Goal: Transaction & Acquisition: Book appointment/travel/reservation

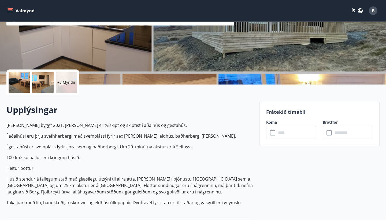
scroll to position [68, 0]
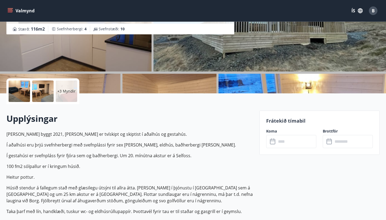
click at [287, 141] on input "text" at bounding box center [296, 141] width 40 height 13
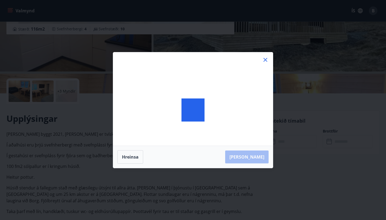
click at [263, 61] on icon at bounding box center [265, 60] width 6 height 6
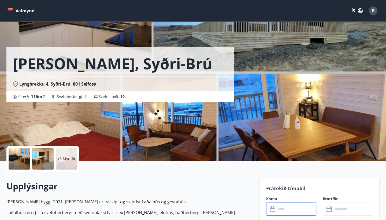
scroll to position [0, 0]
click at [26, 10] on button "Valmynd" at bounding box center [21, 11] width 30 height 10
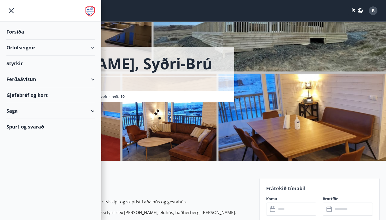
click at [83, 10] on div at bounding box center [50, 11] width 101 height 22
click at [89, 10] on img at bounding box center [89, 11] width 9 height 11
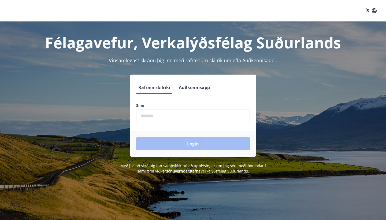
click at [192, 89] on button "Auðkennisapp" at bounding box center [194, 87] width 35 height 13
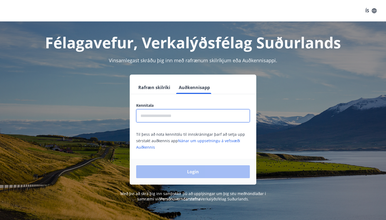
click at [179, 112] on input "text" at bounding box center [193, 115] width 114 height 13
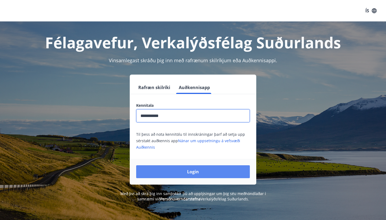
type input "**********"
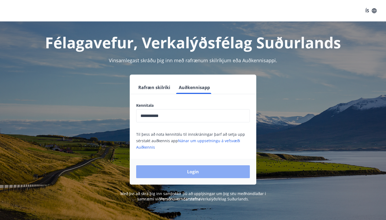
click at [162, 174] on button "Login" at bounding box center [193, 171] width 114 height 13
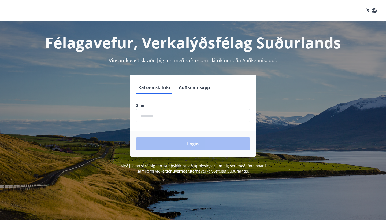
click at [200, 90] on button "Auðkennisapp" at bounding box center [194, 87] width 35 height 13
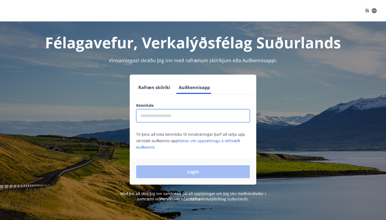
click at [187, 112] on input "text" at bounding box center [193, 115] width 114 height 13
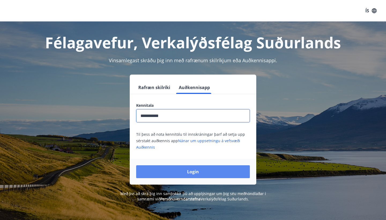
type input "**********"
click at [200, 170] on button "Login" at bounding box center [193, 171] width 114 height 13
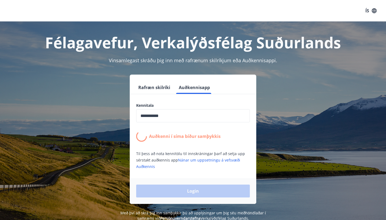
scroll to position [2, 0]
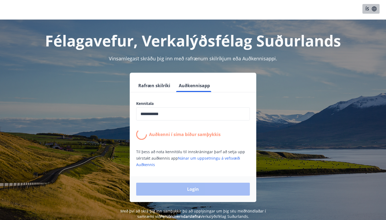
click at [367, 11] on button "ÍS" at bounding box center [370, 9] width 17 height 10
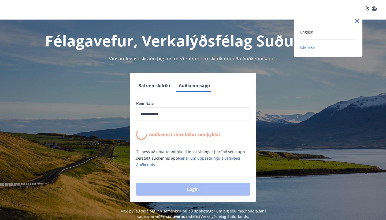
click at [334, 36] on div "English" at bounding box center [328, 34] width 56 height 11
click at [327, 35] on div "English" at bounding box center [328, 34] width 56 height 11
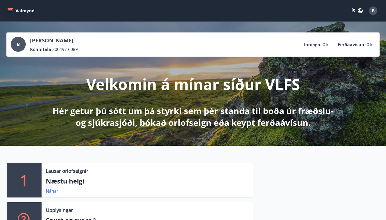
click at [359, 12] on icon "button" at bounding box center [360, 10] width 5 height 5
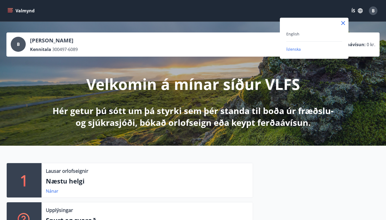
click at [323, 33] on div "English" at bounding box center [314, 34] width 56 height 6
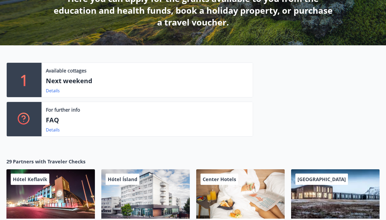
scroll to position [113, 0]
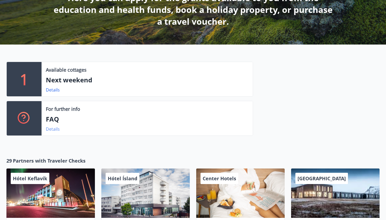
click at [53, 130] on link "Details" at bounding box center [53, 129] width 14 height 6
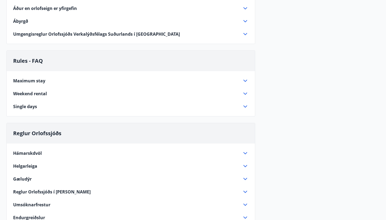
scroll to position [223, 0]
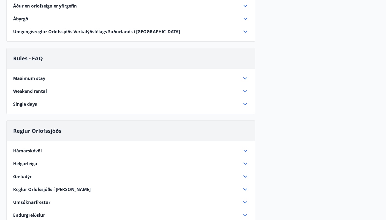
click at [92, 101] on div "Single days" at bounding box center [127, 104] width 229 height 6
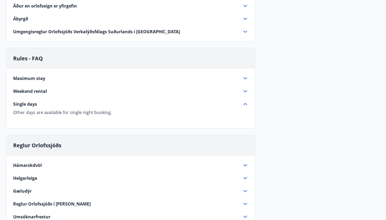
click at [103, 92] on div "Weekend rental" at bounding box center [127, 91] width 229 height 6
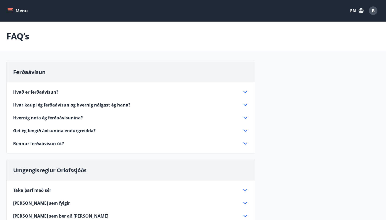
scroll to position [0, 0]
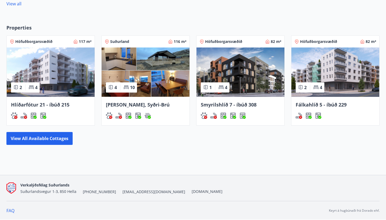
scroll to position [349, 0]
click at [53, 141] on button "View all available cottages" at bounding box center [39, 138] width 66 height 13
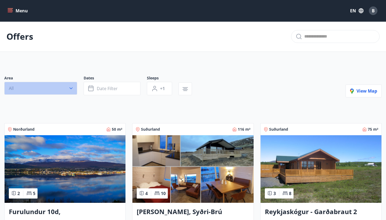
click at [64, 88] on button "All" at bounding box center [40, 88] width 73 height 13
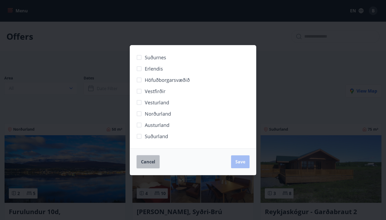
click at [147, 162] on span "Cancel" at bounding box center [148, 162] width 14 height 6
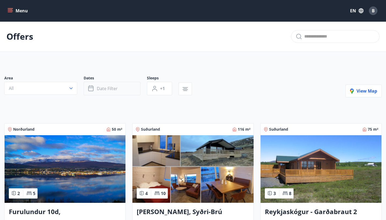
click at [121, 92] on button "Date filter" at bounding box center [112, 88] width 57 height 13
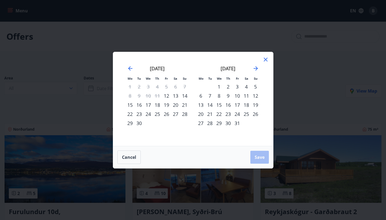
click at [184, 105] on div "21" at bounding box center [184, 104] width 9 height 9
click at [130, 114] on div "22" at bounding box center [129, 113] width 9 height 9
click at [184, 107] on div "21" at bounding box center [184, 104] width 9 height 9
click at [141, 115] on div "23" at bounding box center [139, 113] width 9 height 9
click at [131, 116] on div "22" at bounding box center [129, 113] width 9 height 9
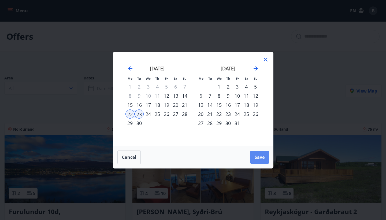
click at [262, 158] on span "Save" at bounding box center [260, 157] width 10 height 6
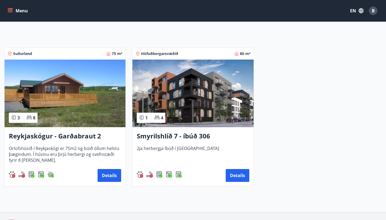
scroll to position [75, 0]
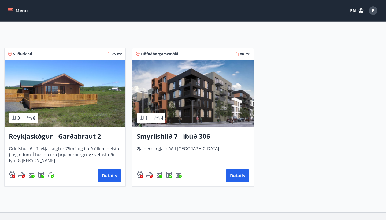
click at [211, 138] on h3 "Smyrilshlíð 7 - íbúð 306" at bounding box center [193, 137] width 112 height 10
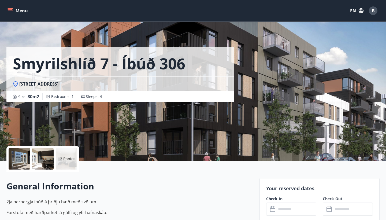
click at [35, 84] on span "Smyrilshlíð 7, 102 Reykjavík" at bounding box center [38, 84] width 39 height 6
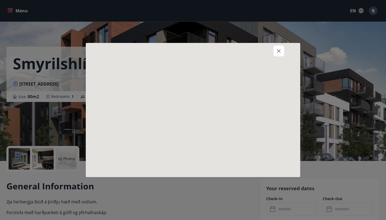
click at [35, 84] on div at bounding box center [193, 110] width 386 height 220
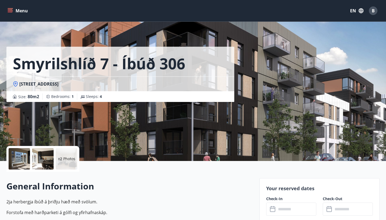
click at [35, 84] on span "Smyrilshlíð 7, 102 Reykjavík" at bounding box center [38, 84] width 39 height 6
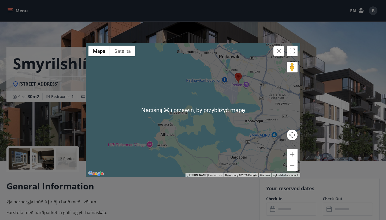
click at [284, 51] on div at bounding box center [193, 110] width 214 height 134
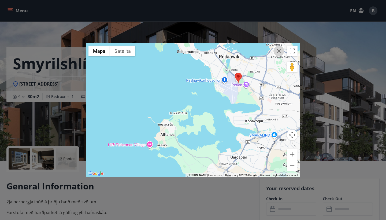
click at [280, 54] on icon "button" at bounding box center [279, 51] width 6 height 6
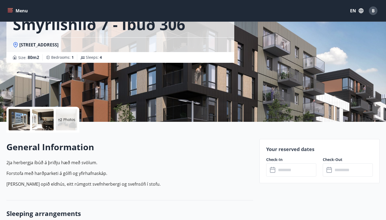
scroll to position [43, 0]
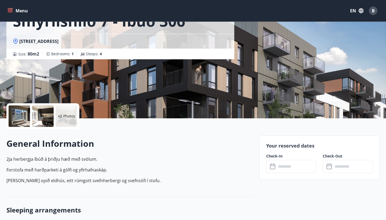
click at [288, 169] on input "text" at bounding box center [296, 166] width 40 height 13
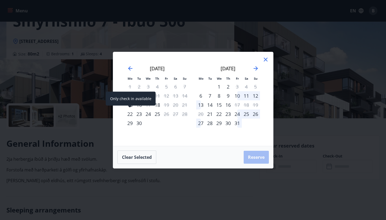
click at [132, 116] on div "22" at bounding box center [129, 113] width 9 height 9
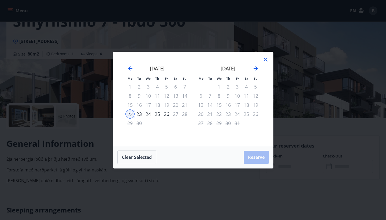
click at [140, 116] on div "23" at bounding box center [139, 113] width 9 height 9
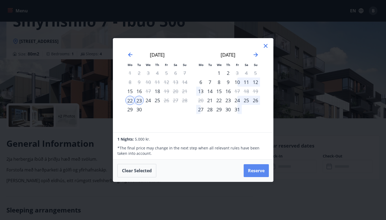
click at [251, 169] on button "Reserve" at bounding box center [256, 170] width 25 height 13
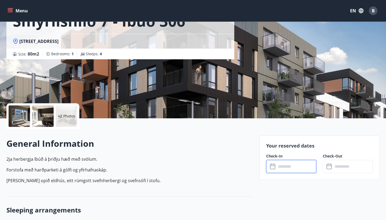
type input "******"
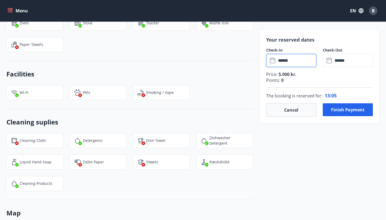
scroll to position [472, 0]
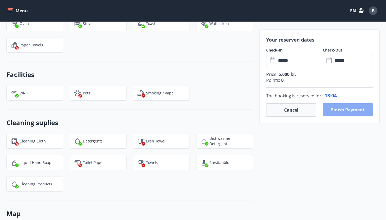
click at [344, 107] on button "Finish payment" at bounding box center [348, 109] width 50 height 13
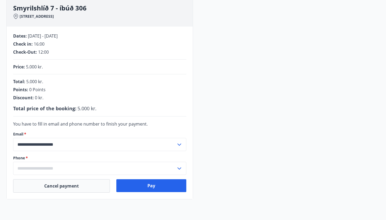
scroll to position [80, 0]
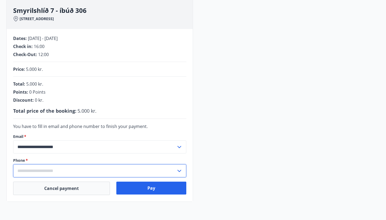
click at [72, 170] on input "text" at bounding box center [94, 170] width 163 height 13
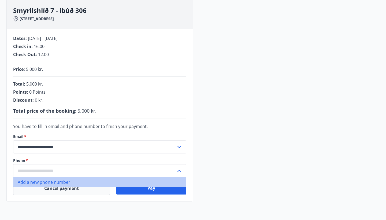
click at [61, 184] on li "Add a new phone number" at bounding box center [99, 182] width 173 height 10
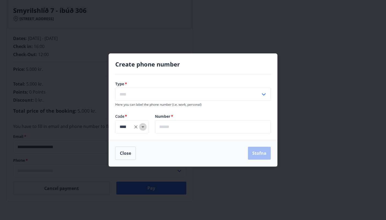
click at [140, 129] on icon "Open" at bounding box center [143, 127] width 6 height 6
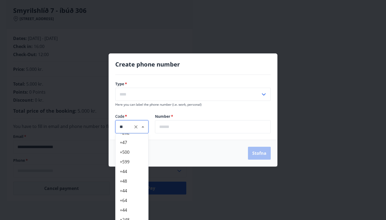
scroll to position [105, 0]
click at [136, 184] on li "+48" at bounding box center [132, 181] width 33 height 10
type input "***"
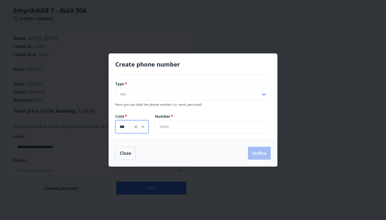
click at [200, 128] on input "text" at bounding box center [213, 126] width 116 height 13
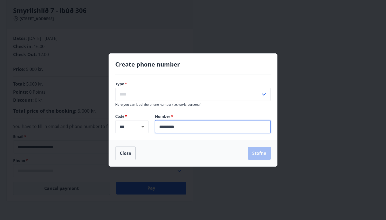
type input "*********"
click at [266, 95] on icon at bounding box center [264, 94] width 6 height 6
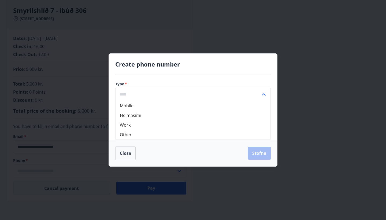
click at [229, 106] on li "Mobile" at bounding box center [193, 106] width 155 height 10
type input "******"
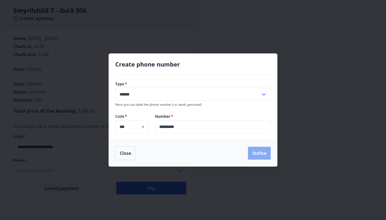
click at [256, 154] on button "Stofna" at bounding box center [259, 153] width 23 height 13
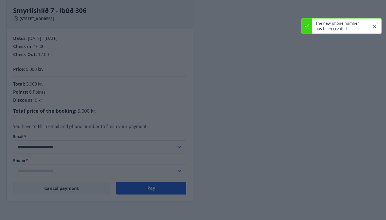
type input "**********"
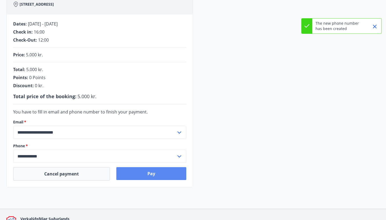
scroll to position [95, 0]
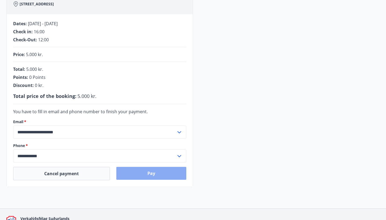
click at [161, 172] on button "Pay" at bounding box center [151, 173] width 70 height 13
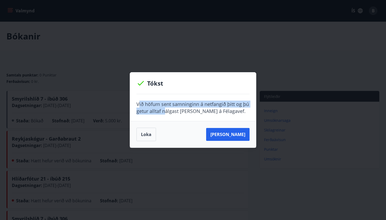
drag, startPoint x: 138, startPoint y: 104, endPoint x: 163, endPoint y: 107, distance: 25.6
click at [165, 107] on p "Við höfum sent samninginn á netfangið þitt og þú getur alltaf nálgast [PERSON_N…" at bounding box center [192, 108] width 113 height 14
click at [160, 117] on div "Við höfum sent samninginn á netfangið þitt og þú getur alltaf nálgast [PERSON_N…" at bounding box center [193, 107] width 126 height 27
drag, startPoint x: 137, startPoint y: 101, endPoint x: 219, endPoint y: 112, distance: 81.9
click at [219, 112] on p "Við höfum sent samninginn á netfangið þitt og þú getur alltaf nálgast [PERSON_N…" at bounding box center [192, 108] width 113 height 14
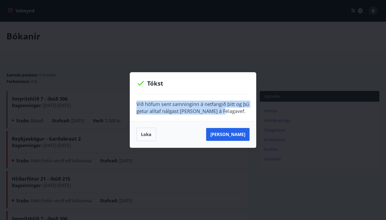
copy p "Við höfum sent samninginn á netfangið þitt og þú getur alltaf nálgast [PERSON_N…"
click at [229, 136] on button "[PERSON_NAME]" at bounding box center [227, 134] width 43 height 13
click at [154, 133] on button "Loka" at bounding box center [146, 134] width 20 height 13
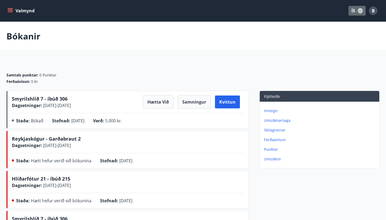
click at [357, 11] on button "ÍS" at bounding box center [356, 11] width 17 height 10
click at [332, 35] on div "English" at bounding box center [314, 34] width 56 height 6
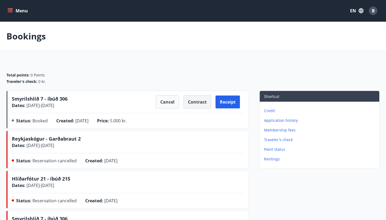
click at [207, 104] on button "Contract" at bounding box center [197, 101] width 28 height 13
click at [195, 103] on button "Contract" at bounding box center [197, 101] width 28 height 13
click at [228, 7] on div "Menu EN B" at bounding box center [192, 10] width 373 height 13
